Goal: Go to known website: Access a specific website the user already knows

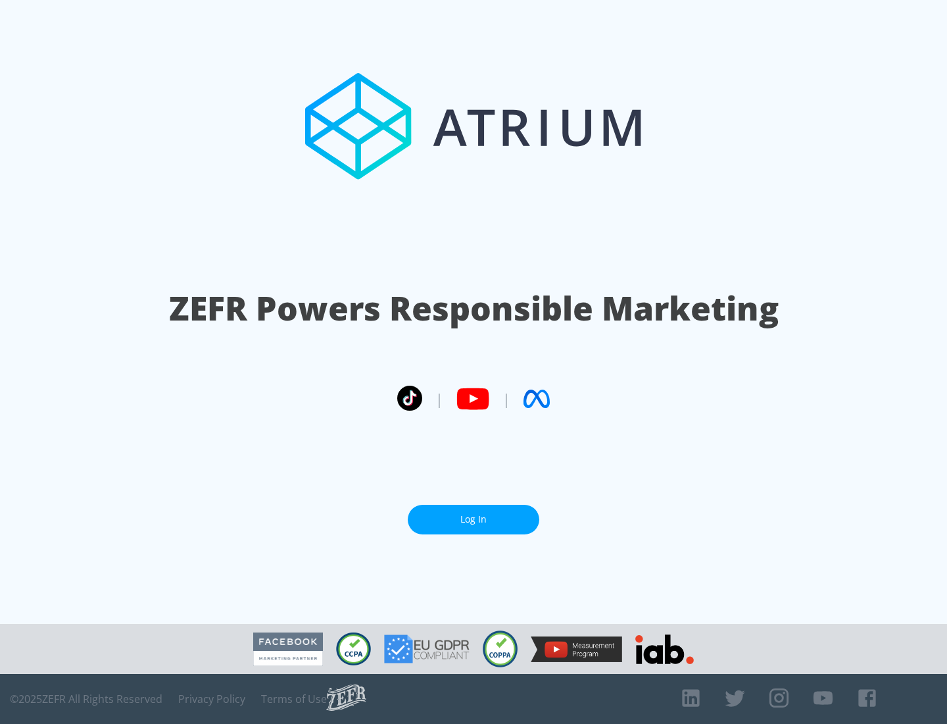
click at [474, 514] on link "Log In" at bounding box center [474, 520] width 132 height 30
